Goal: Task Accomplishment & Management: Use online tool/utility

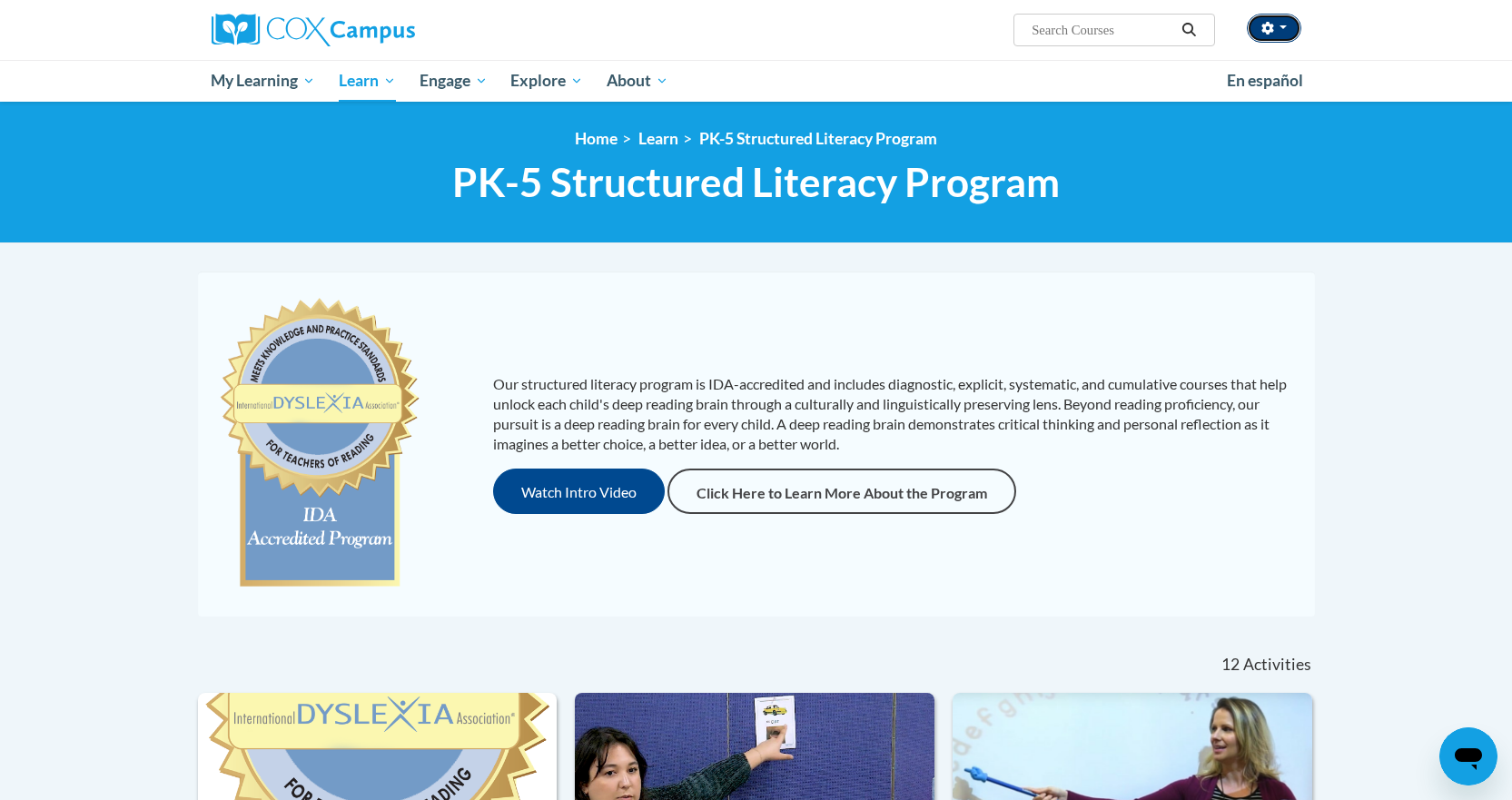
click at [1284, 27] on span "button" at bounding box center [1283, 27] width 7 height 4
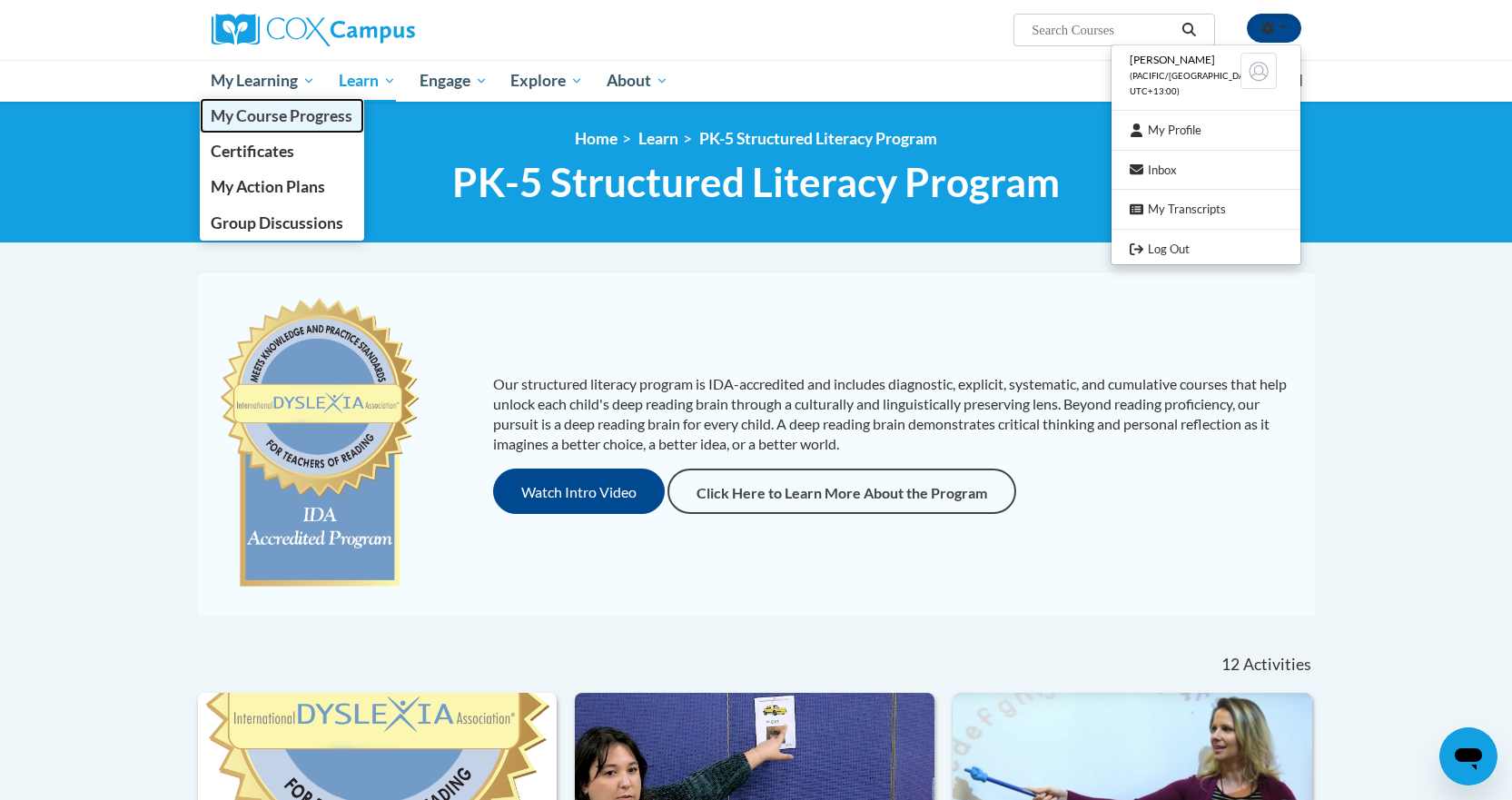
click at [259, 118] on span "My Course Progress" at bounding box center [281, 115] width 142 height 19
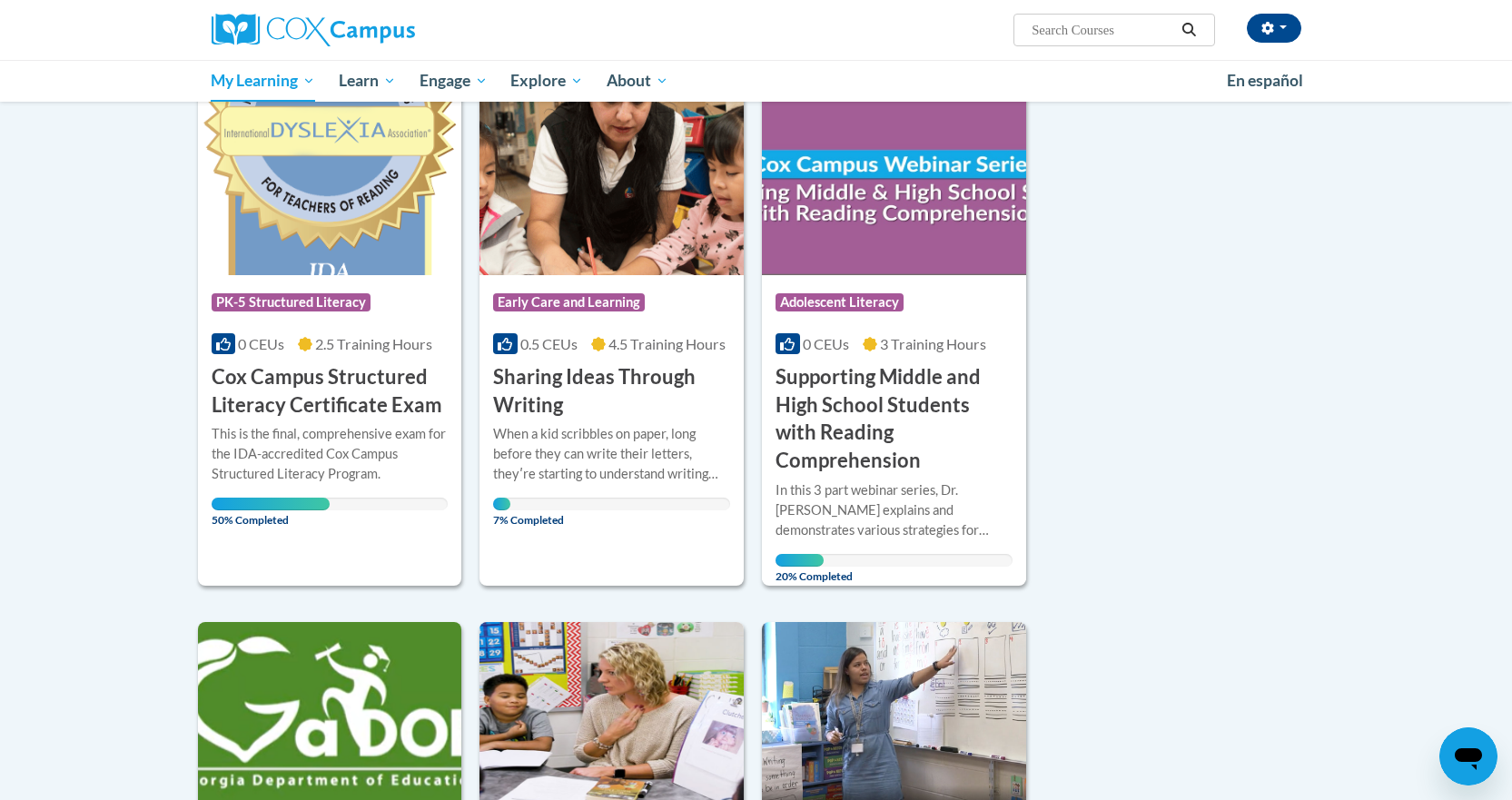
scroll to position [251, 0]
click at [297, 379] on h3 "Cox Campus Structured Literacy Certificate Exam" at bounding box center [330, 392] width 237 height 56
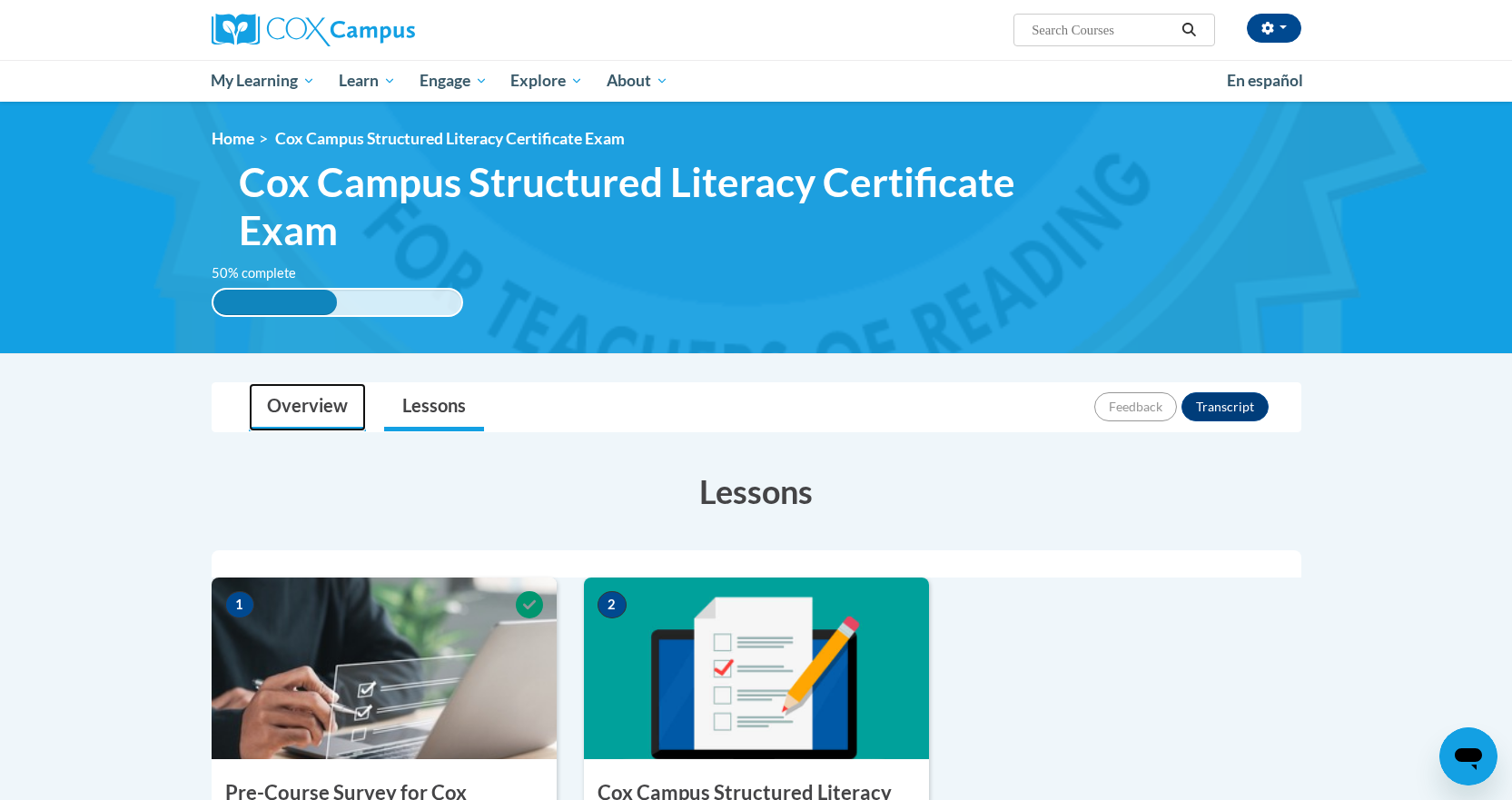
click at [315, 409] on link "Overview" at bounding box center [307, 407] width 117 height 48
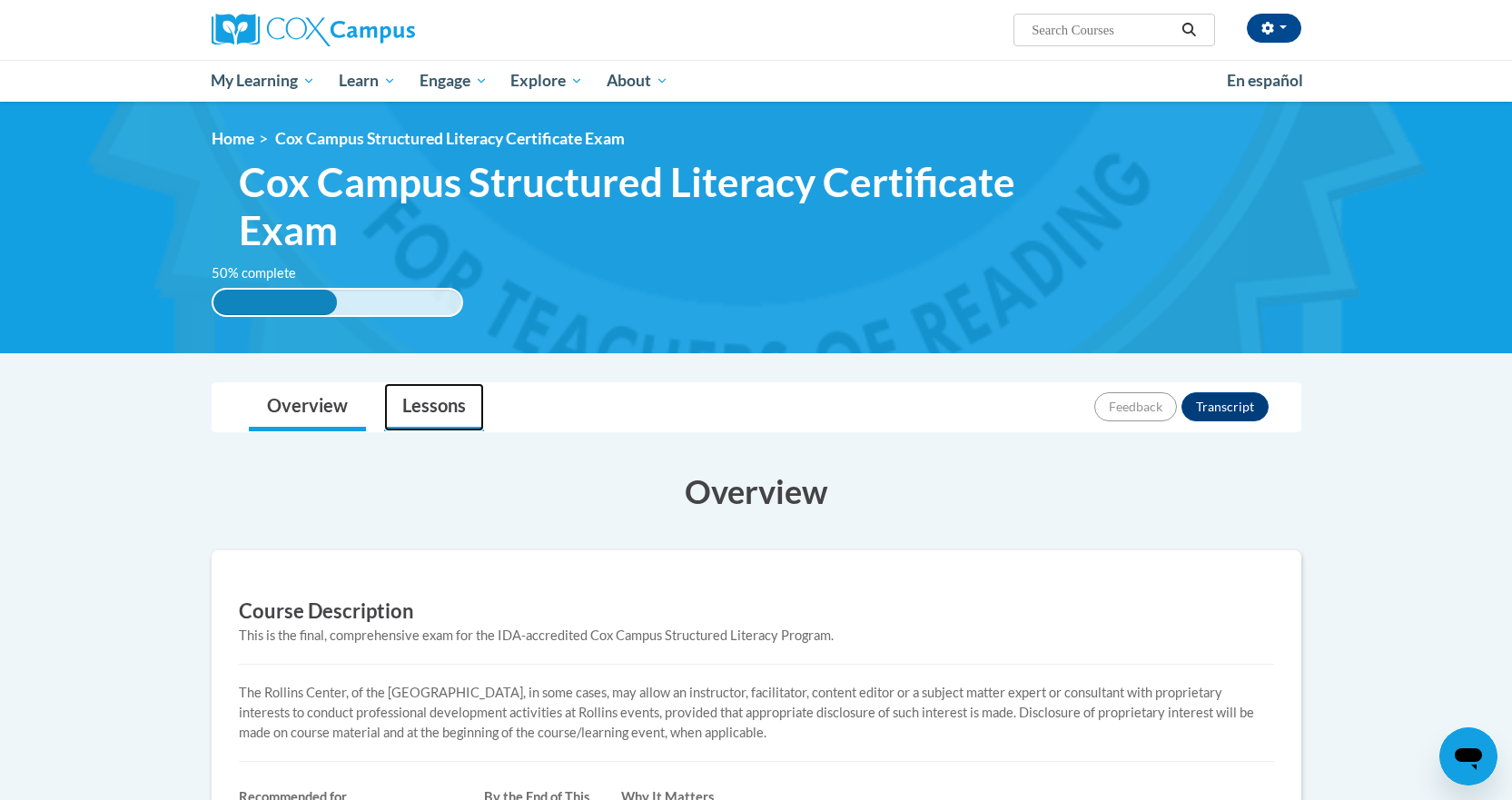
click at [446, 418] on link "Lessons" at bounding box center [434, 407] width 100 height 48
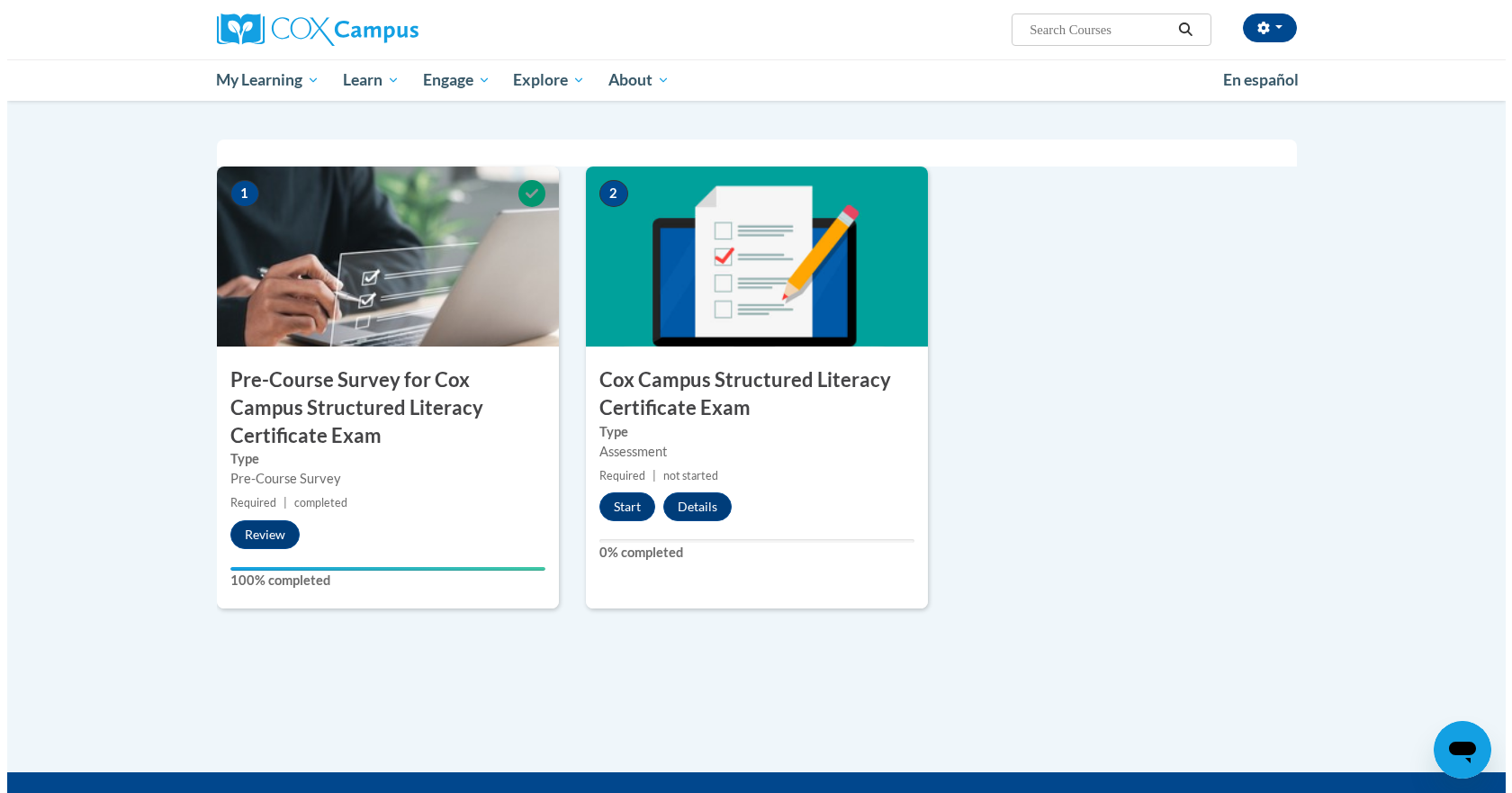
scroll to position [407, 0]
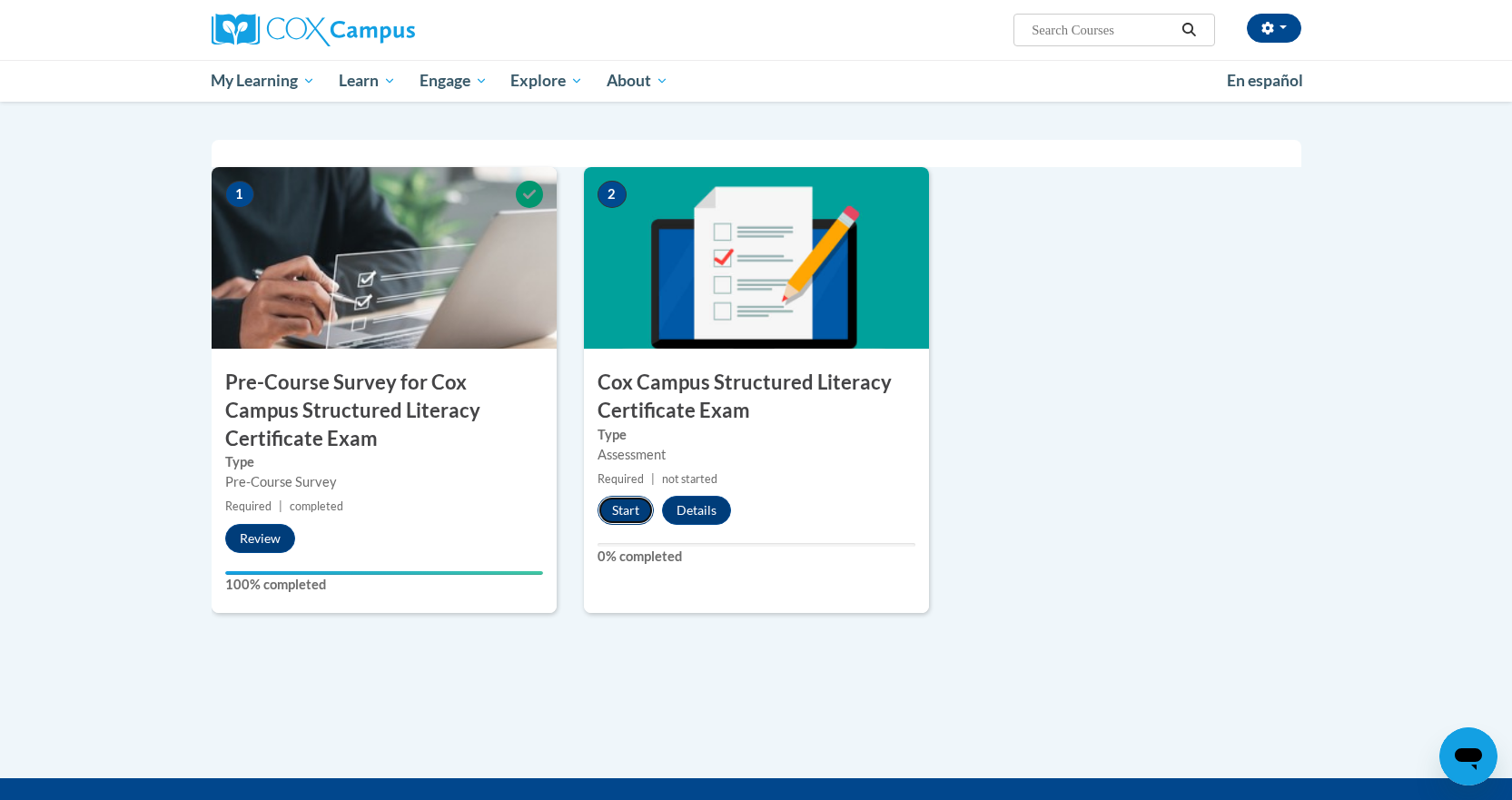
click at [625, 509] on button "Start" at bounding box center [625, 510] width 56 height 29
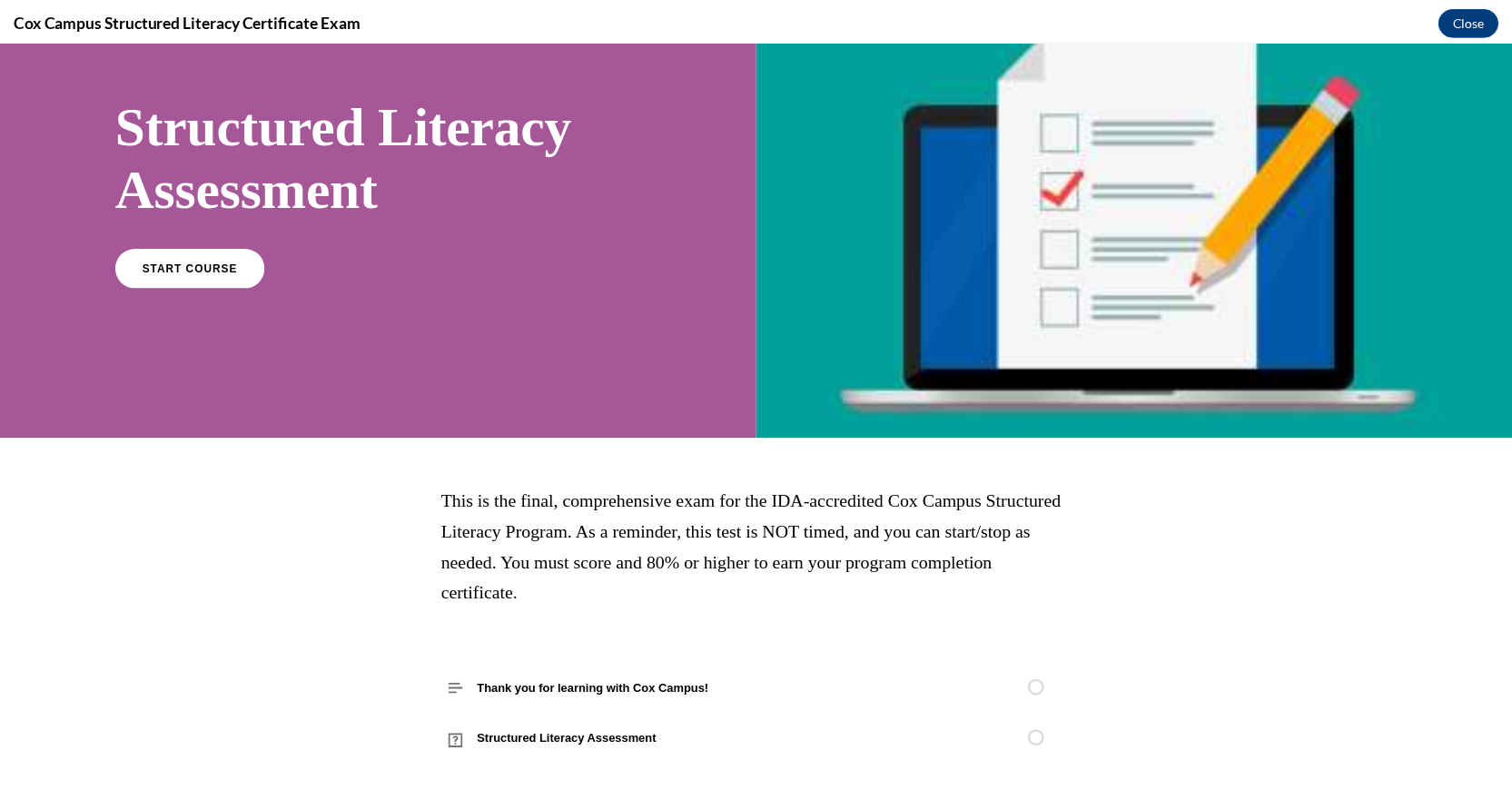
scroll to position [0, 0]
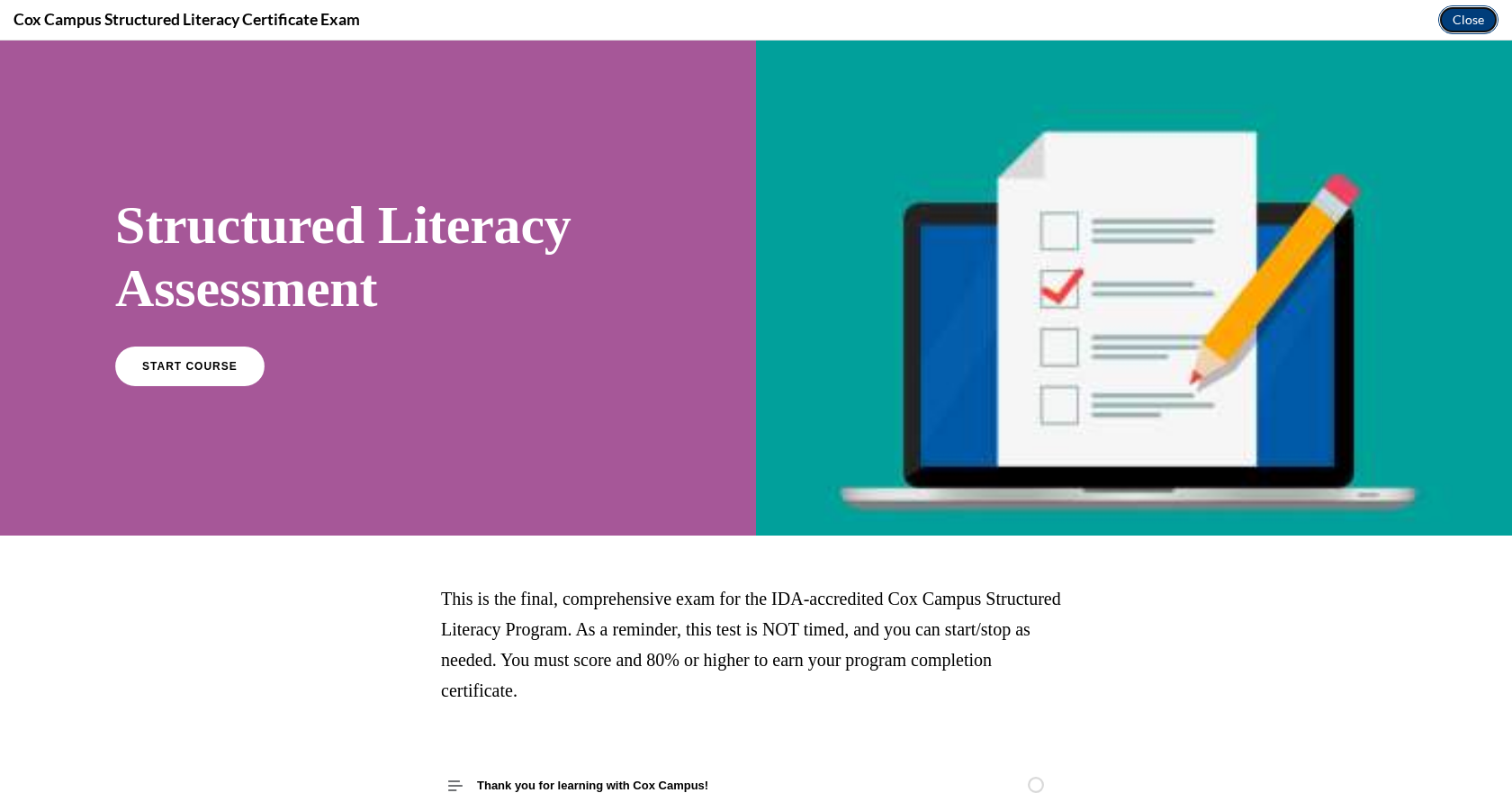
click at [1473, 20] on button "Close" at bounding box center [1468, 20] width 60 height 29
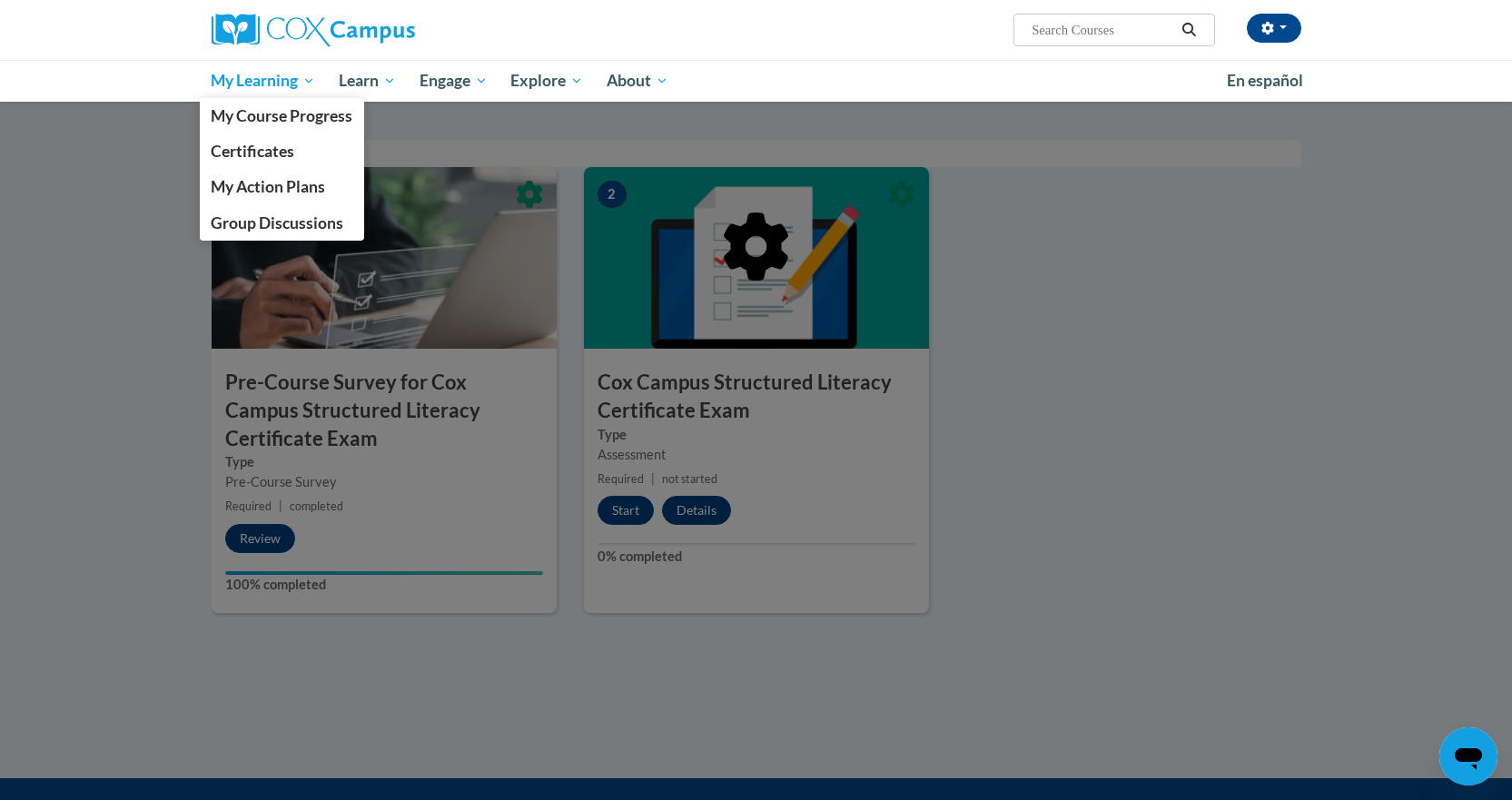
click at [315, 78] on span "My Learning" at bounding box center [262, 81] width 104 height 22
click at [300, 115] on span "My Course Progress" at bounding box center [281, 115] width 142 height 19
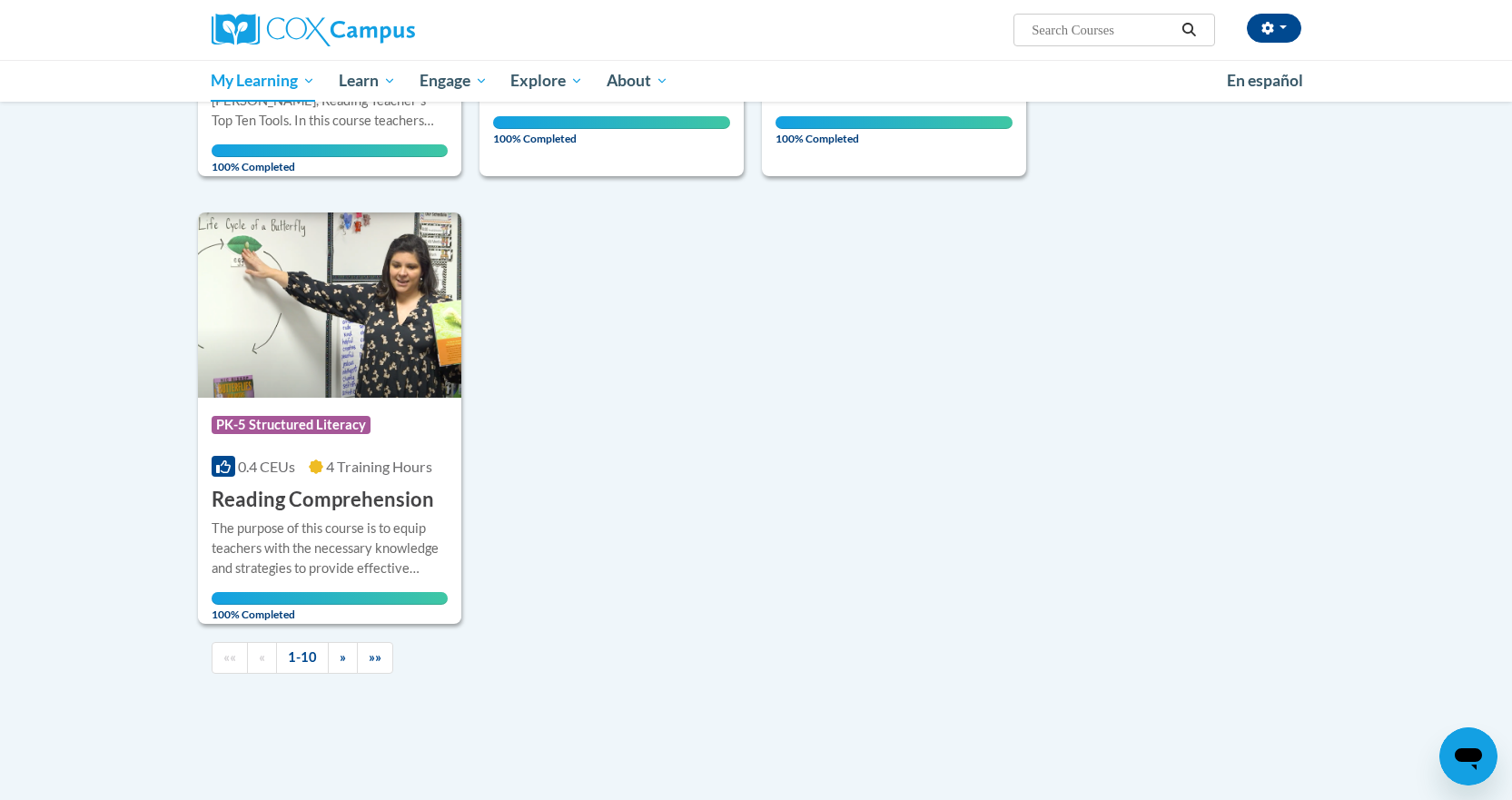
scroll to position [1609, 0]
